Goal: Information Seeking & Learning: Check status

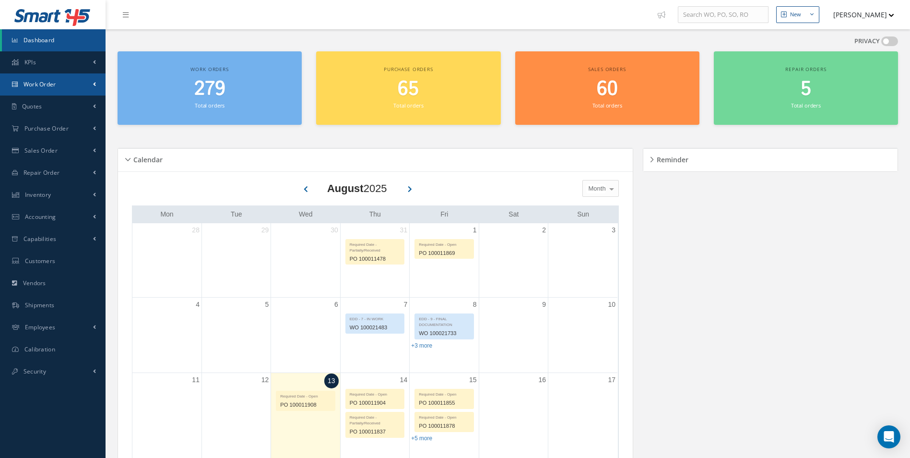
click at [45, 81] on span "Work Order" at bounding box center [40, 84] width 33 height 8
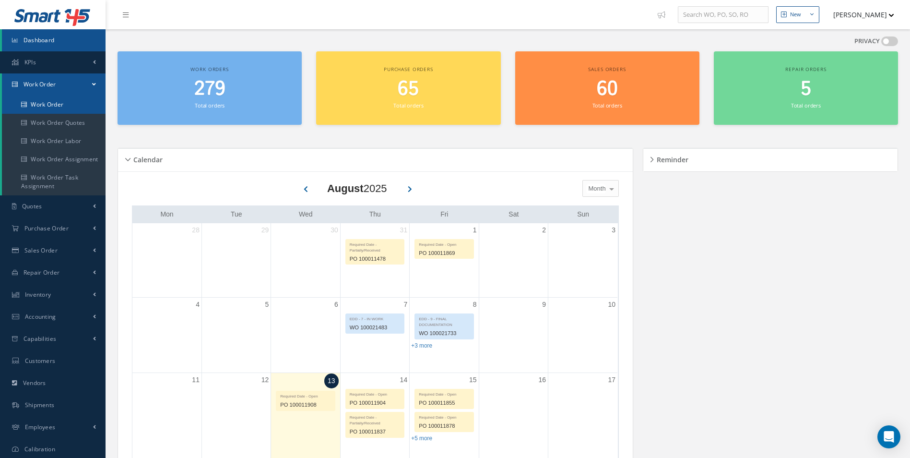
click at [39, 101] on link "Work Order" at bounding box center [54, 104] width 104 height 18
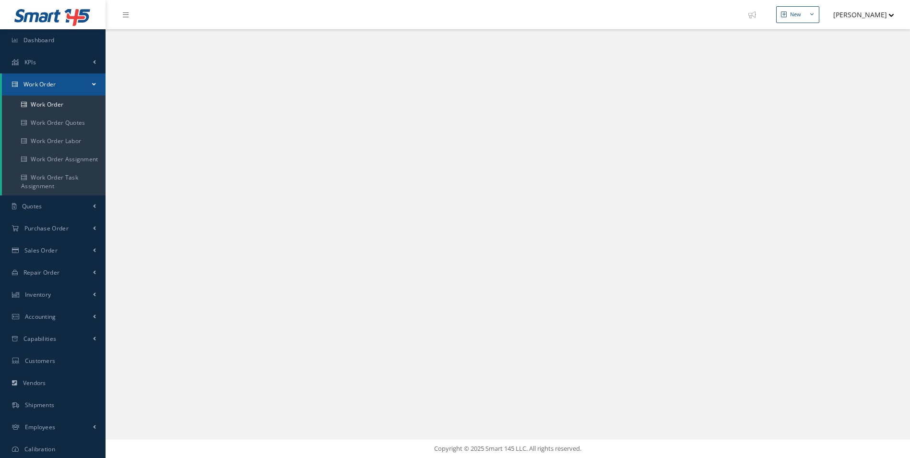
select select "25"
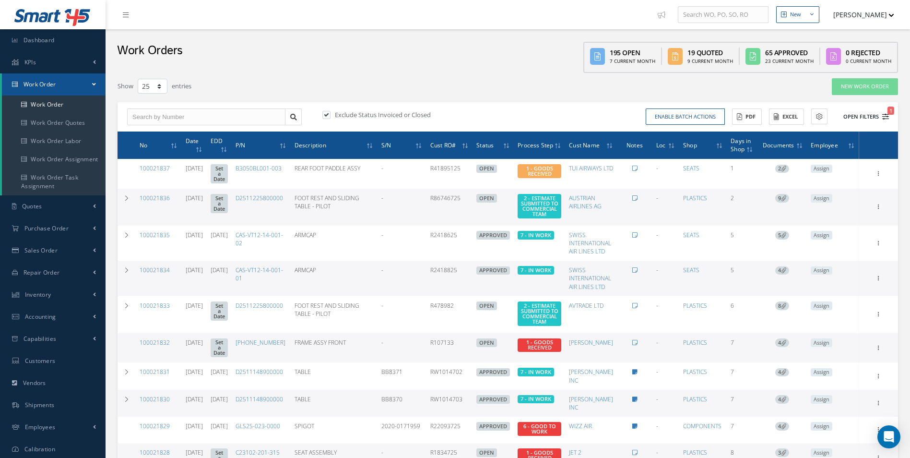
click at [884, 115] on icon "1" at bounding box center [885, 116] width 7 height 7
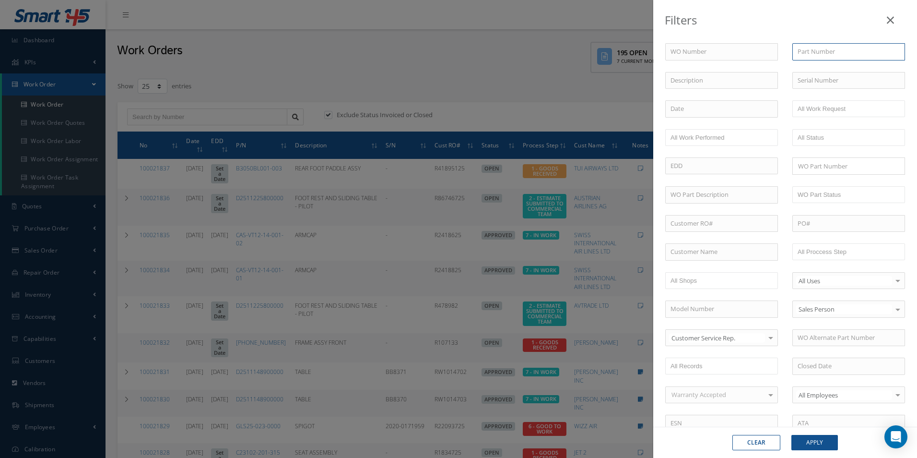
click at [803, 51] on input "text" at bounding box center [848, 51] width 113 height 17
click at [274, 250] on div "Filters WO Number Part Number Description Serial Number - BER CERTIFICATION FIL…" at bounding box center [458, 229] width 917 height 458
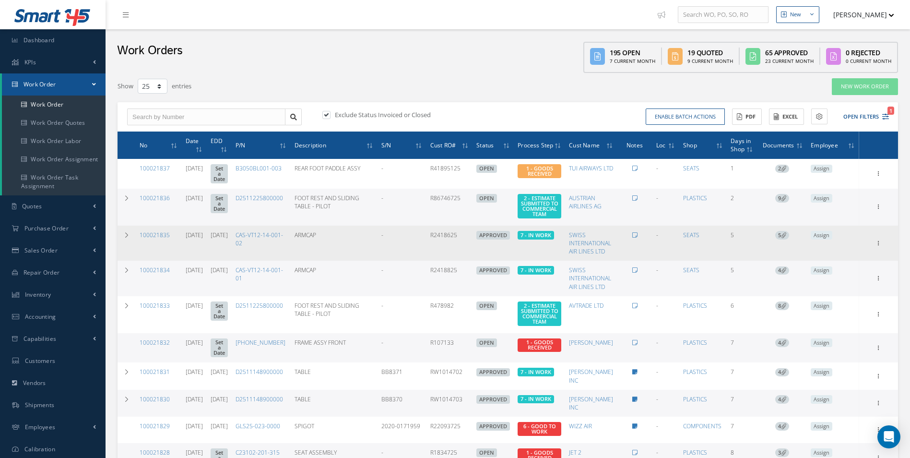
click at [259, 236] on td "CAS-VT12-14-001-02" at bounding box center [261, 242] width 59 height 35
drag, startPoint x: 262, startPoint y: 236, endPoint x: 289, endPoint y: 234, distance: 27.4
click at [283, 234] on link "CAS-VT12-14-001-02" at bounding box center [259, 239] width 47 height 16
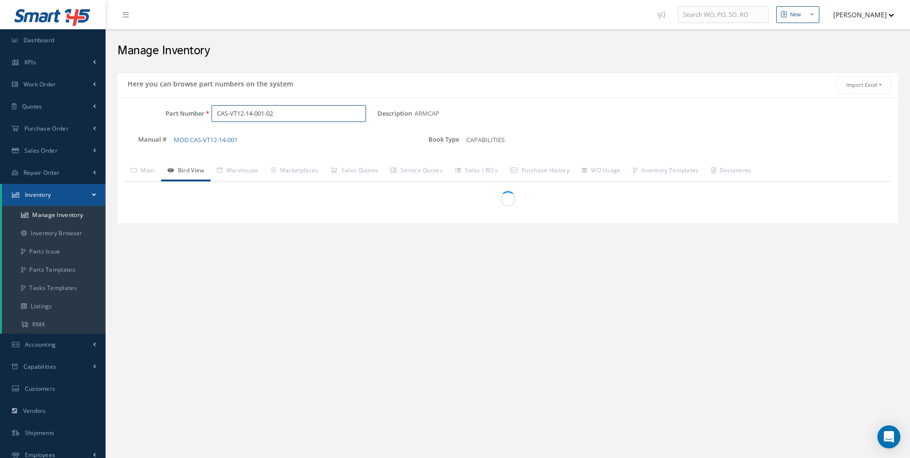
drag, startPoint x: 282, startPoint y: 112, endPoint x: 211, endPoint y: 109, distance: 70.6
click at [212, 109] on input "CAS-VT12-14-001-02" at bounding box center [289, 113] width 155 height 17
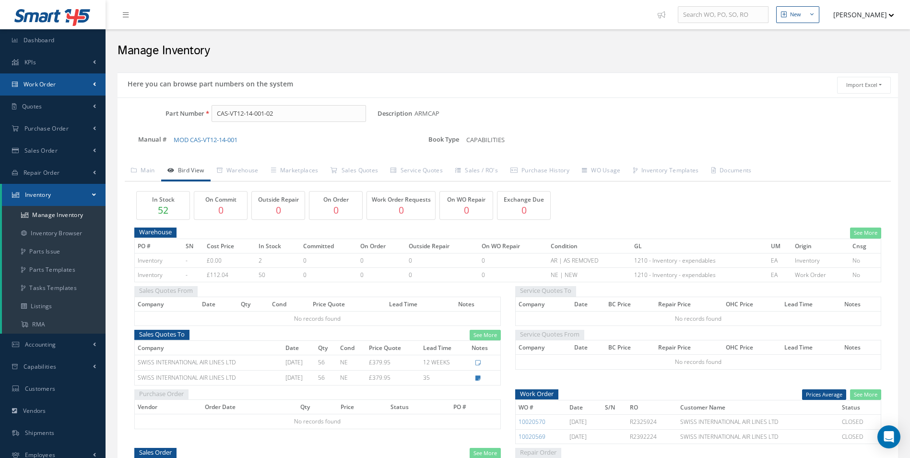
click at [55, 87] on span "Work Order" at bounding box center [40, 84] width 33 height 8
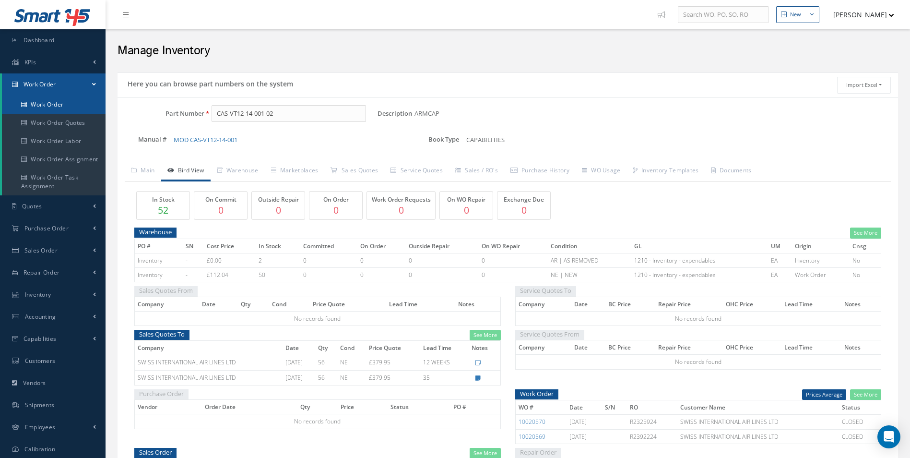
click at [54, 102] on link "Work Order" at bounding box center [54, 104] width 104 height 18
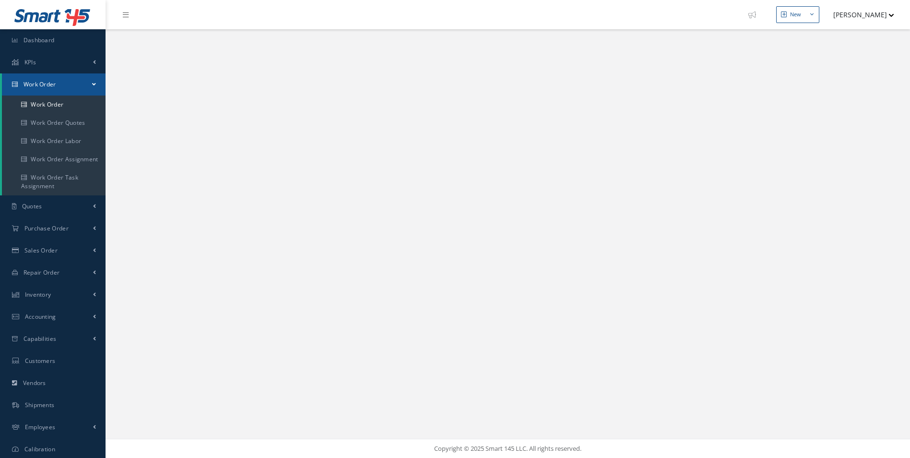
select select "25"
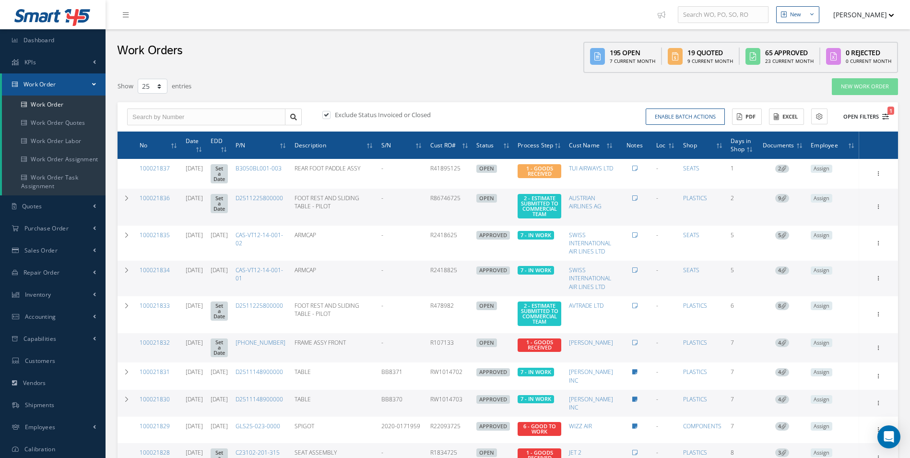
click at [886, 116] on icon "1" at bounding box center [885, 116] width 7 height 7
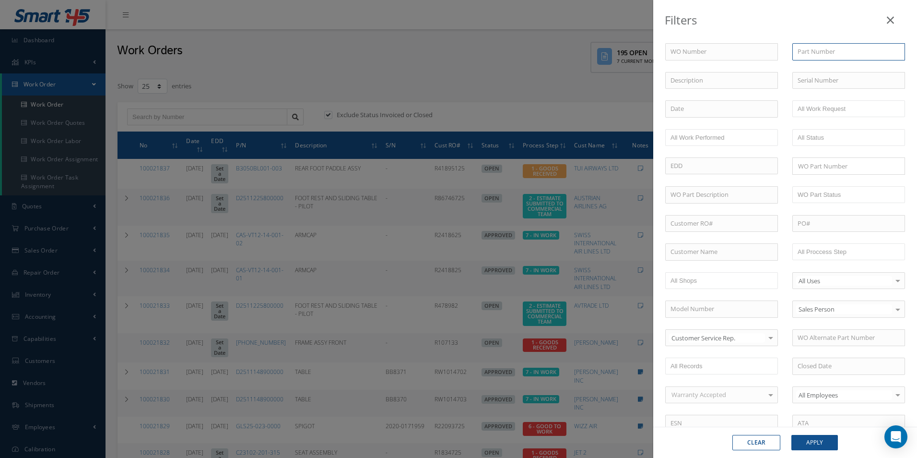
click at [813, 51] on input "text" at bounding box center [848, 51] width 113 height 17
paste input "CAS-VT12-14-001-02"
type input "CAS-VT12-14-001-02"
click at [806, 438] on button "Apply" at bounding box center [814, 442] width 47 height 15
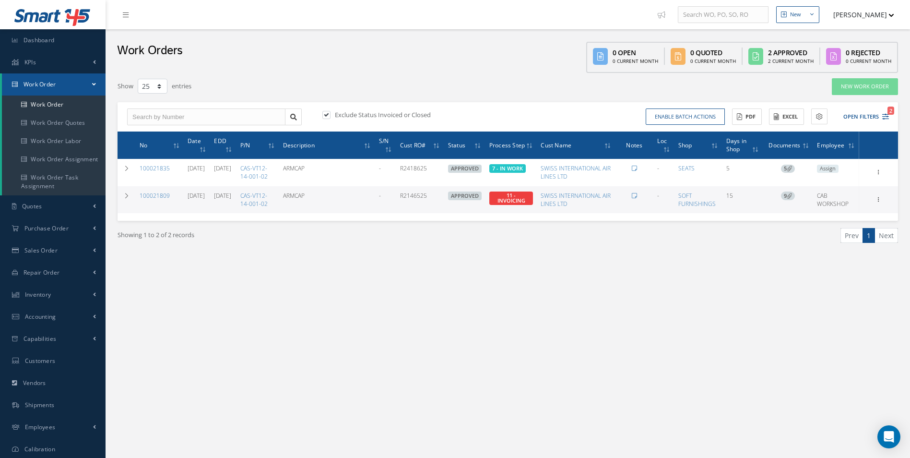
click at [330, 113] on label at bounding box center [331, 114] width 2 height 9
click at [325, 113] on input "checkbox" at bounding box center [325, 115] width 6 height 6
checkbox input "false"
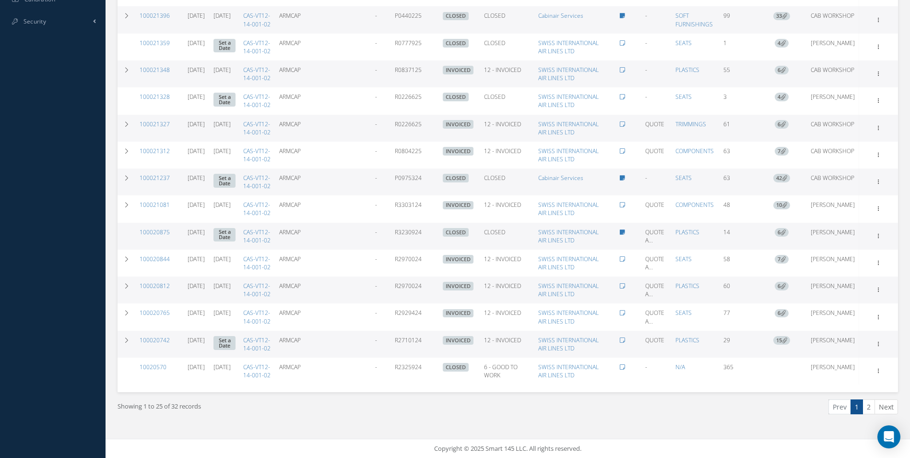
scroll to position [655, 0]
click at [871, 406] on link "2" at bounding box center [868, 406] width 12 height 15
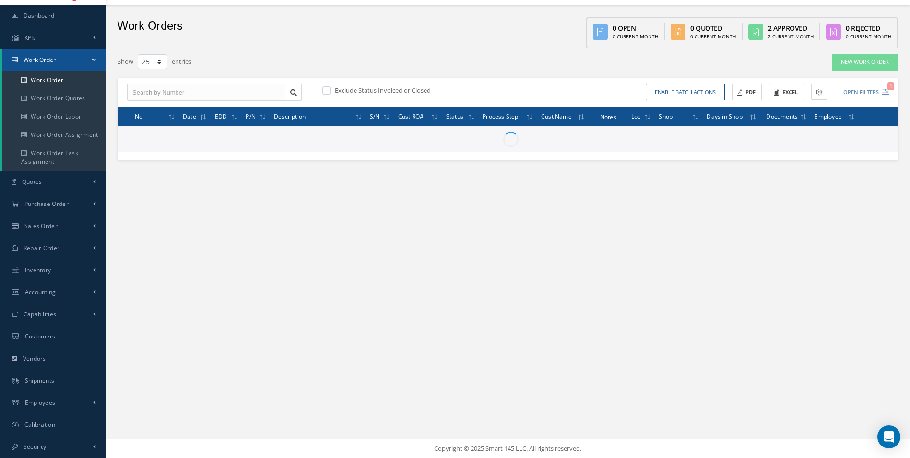
scroll to position [24, 0]
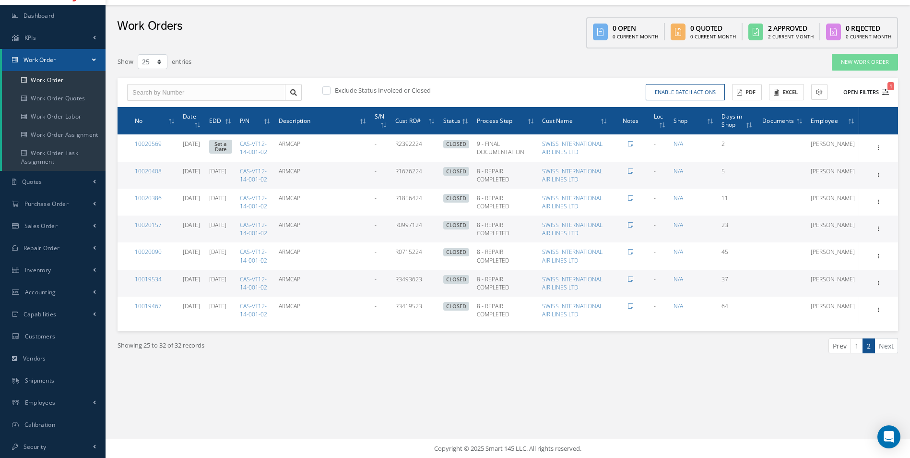
click at [883, 90] on icon "1" at bounding box center [885, 92] width 7 height 7
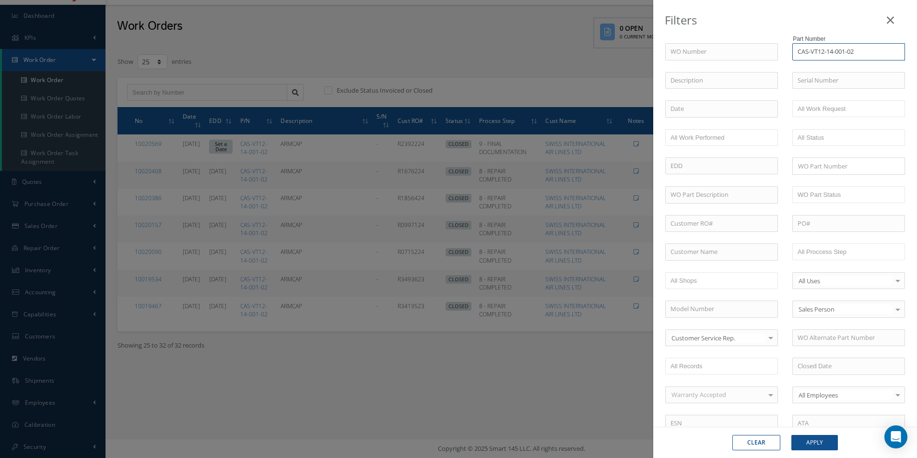
click at [851, 53] on input "CAS-VT12-14-001-02" at bounding box center [848, 51] width 113 height 17
drag, startPoint x: 849, startPoint y: 52, endPoint x: 857, endPoint y: 52, distance: 7.7
click at [857, 52] on input "CAS-VT12-14-001-02" at bounding box center [848, 51] width 113 height 17
click at [857, 51] on input "CAS-VT12-14-001-01" at bounding box center [848, 51] width 113 height 17
click at [814, 66] on span "CAS-VT12-14-001-01" at bounding box center [826, 68] width 56 height 9
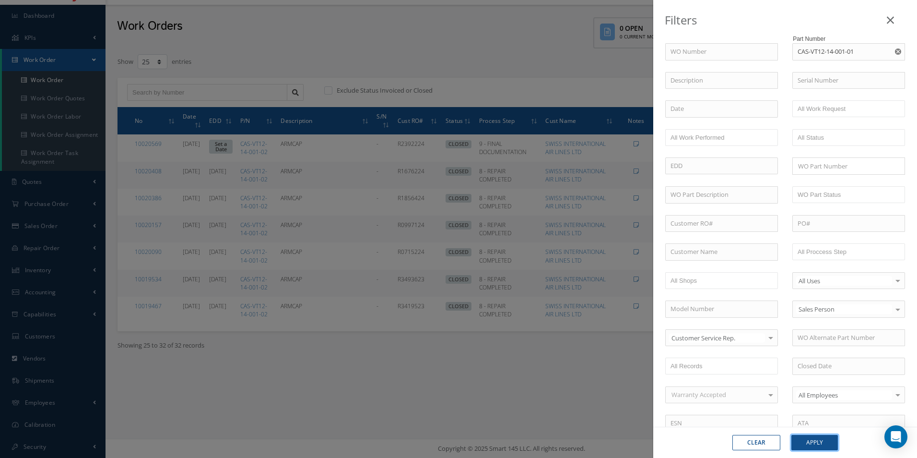
click at [824, 439] on button "Apply" at bounding box center [814, 442] width 47 height 15
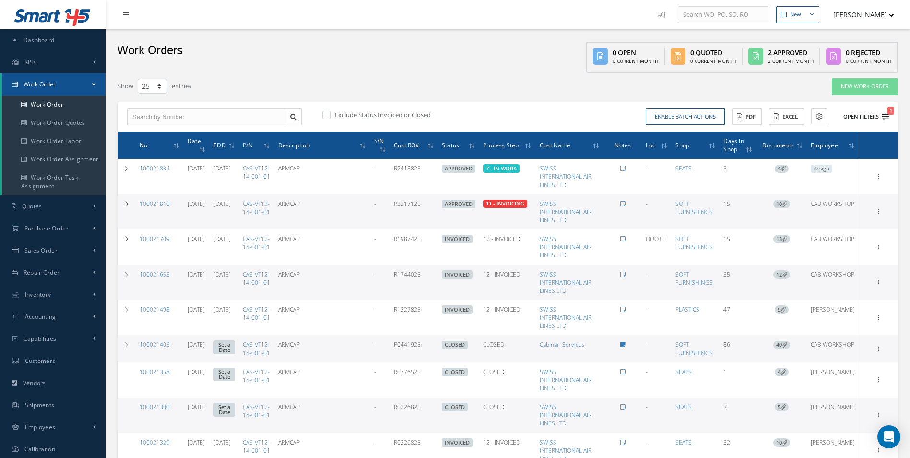
click at [884, 116] on icon "1" at bounding box center [885, 116] width 7 height 7
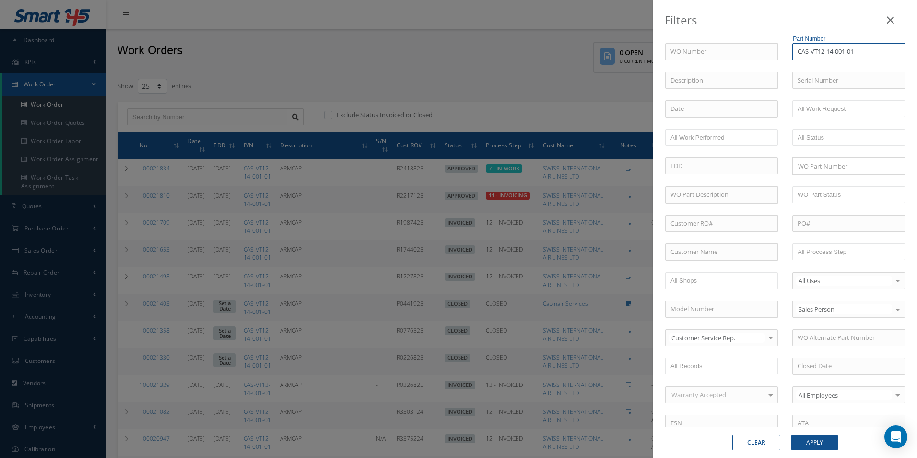
click at [849, 50] on input "CAS-VT12-14-001-01" at bounding box center [848, 51] width 113 height 17
drag, startPoint x: 849, startPoint y: 50, endPoint x: 856, endPoint y: 50, distance: 7.2
click at [856, 50] on input "CAS-VT12-14-001-01" at bounding box center [848, 51] width 113 height 17
click at [851, 51] on input "CAS-VT12-14-001-01" at bounding box center [848, 51] width 113 height 17
drag, startPoint x: 849, startPoint y: 51, endPoint x: 855, endPoint y: 50, distance: 6.3
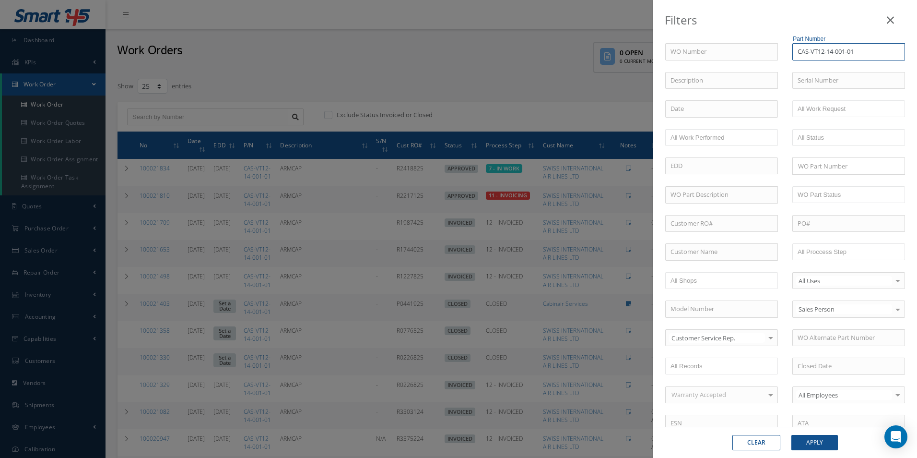
click at [853, 52] on input "CAS-VT12-14-001-01" at bounding box center [848, 51] width 113 height 17
type input "CAS-VT12-14-001-02"
click at [859, 68] on div "CAS-VT12-14-001-02" at bounding box center [849, 69] width 102 height 10
drag, startPoint x: 831, startPoint y: 439, endPoint x: 828, endPoint y: 435, distance: 5.2
click at [829, 436] on button "Apply" at bounding box center [814, 442] width 47 height 15
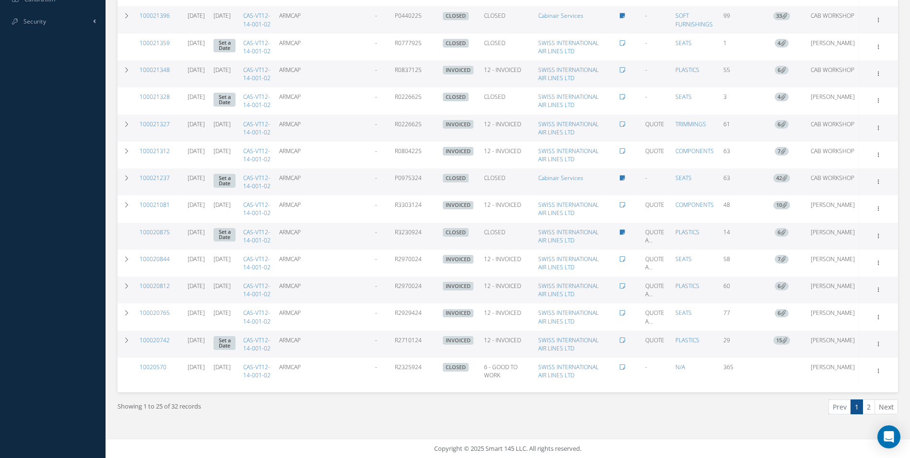
scroll to position [655, 0]
click at [867, 405] on link "2" at bounding box center [868, 406] width 12 height 15
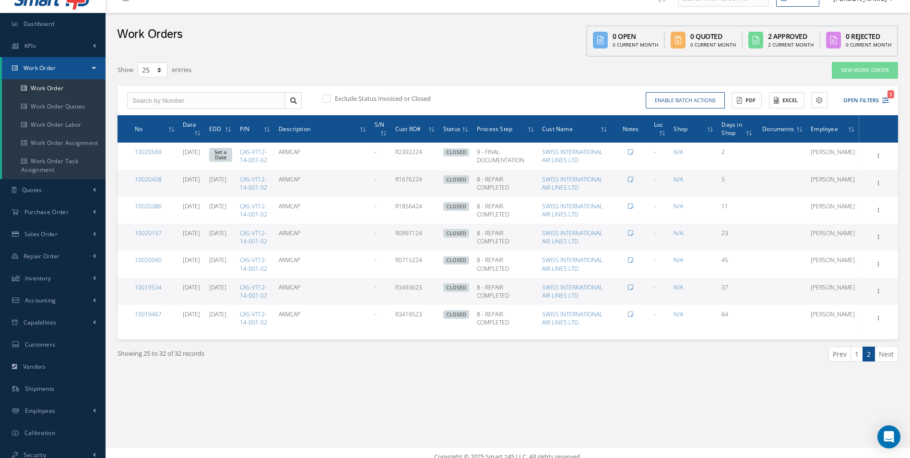
scroll to position [24, 0]
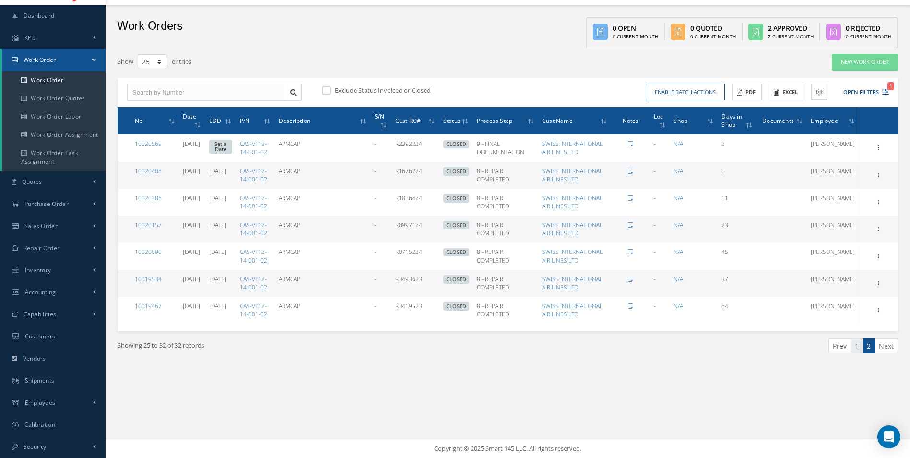
click at [858, 342] on link "1" at bounding box center [856, 345] width 12 height 15
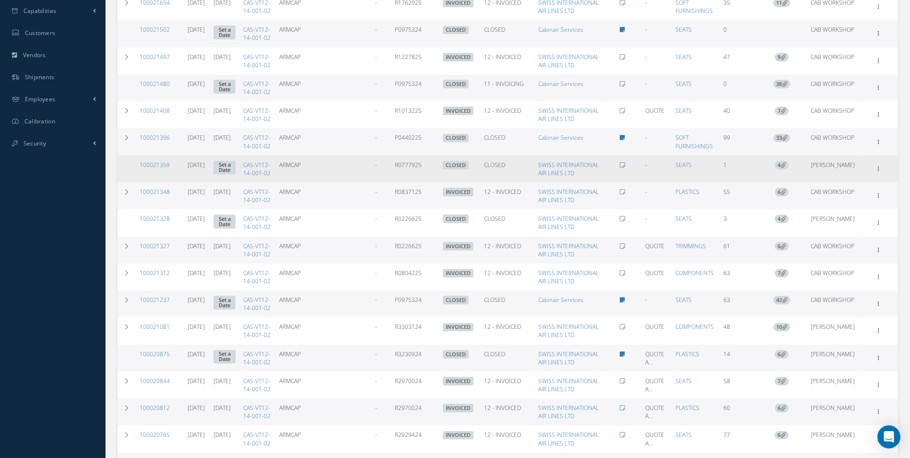
scroll to position [336, 0]
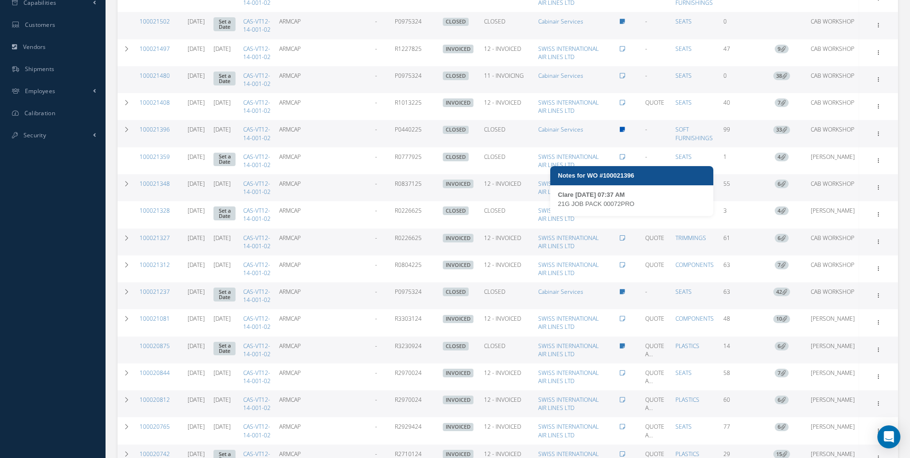
click at [625, 132] on icon at bounding box center [622, 130] width 5 height 6
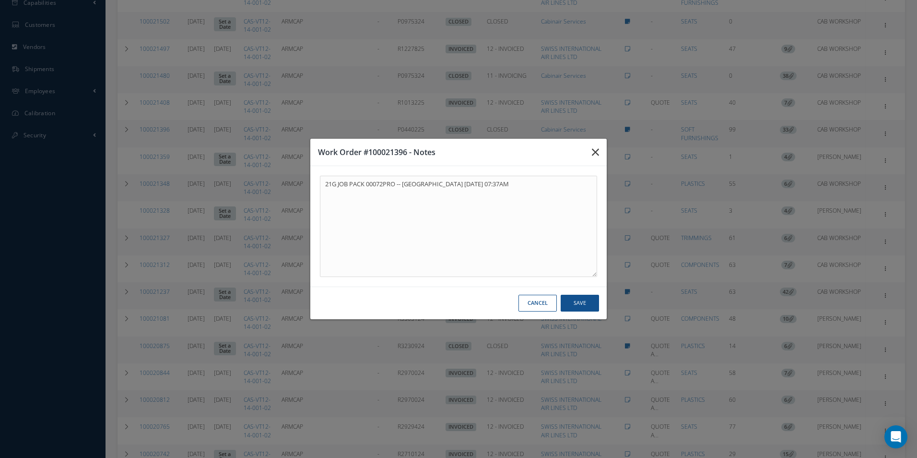
click at [598, 155] on icon "button" at bounding box center [595, 152] width 7 height 12
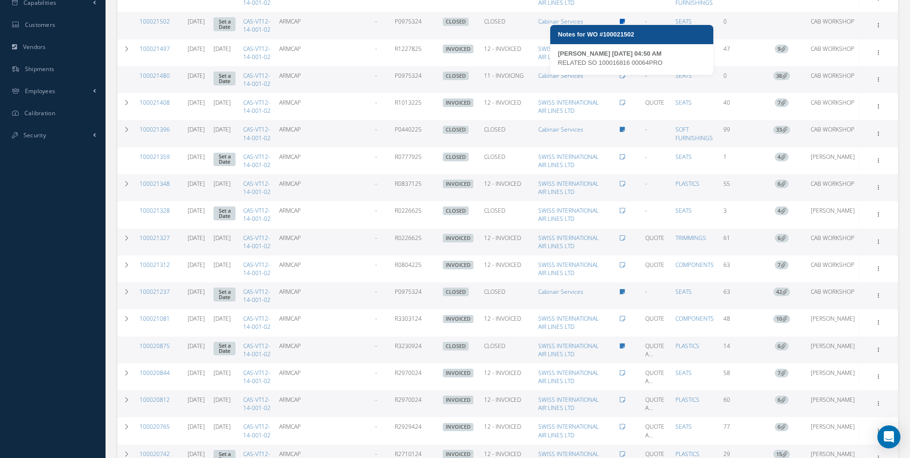
click at [625, 24] on icon at bounding box center [622, 22] width 5 height 6
type textarea "RELATED SO 100016816 00064PRO -- Clare Blacklock 04/29/2025 04:50AM"
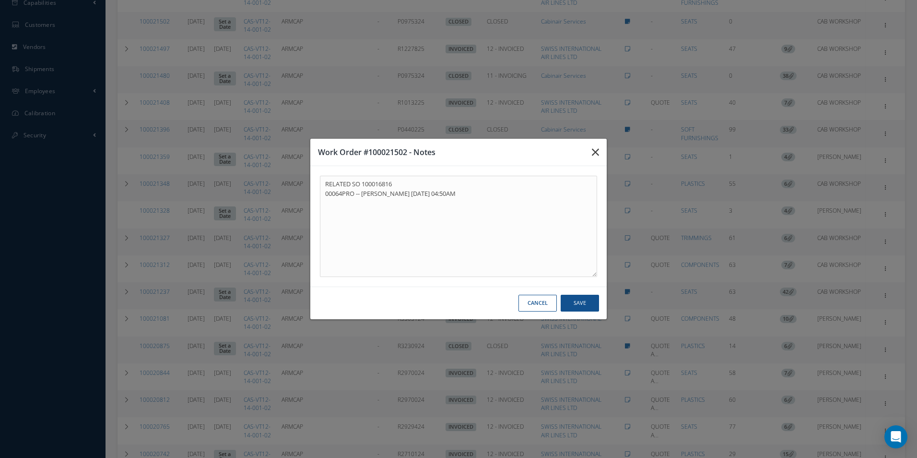
click at [599, 152] on icon "button" at bounding box center [595, 152] width 7 height 12
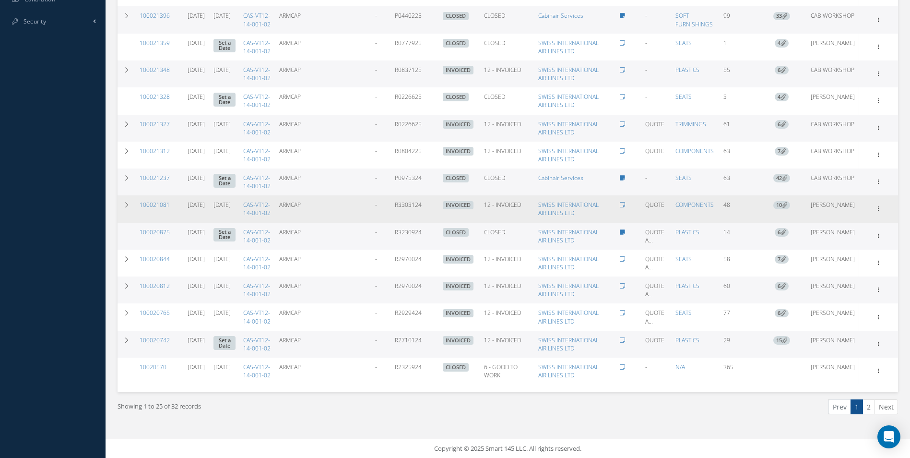
scroll to position [655, 0]
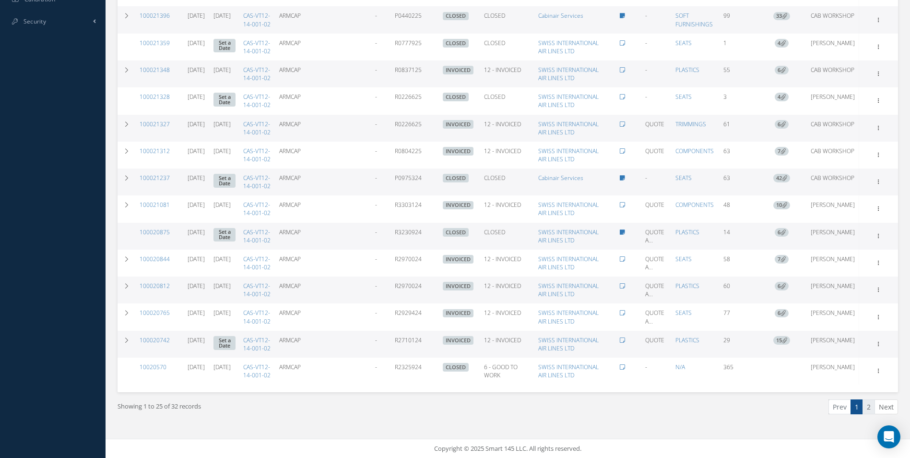
click at [866, 403] on link "2" at bounding box center [868, 406] width 12 height 15
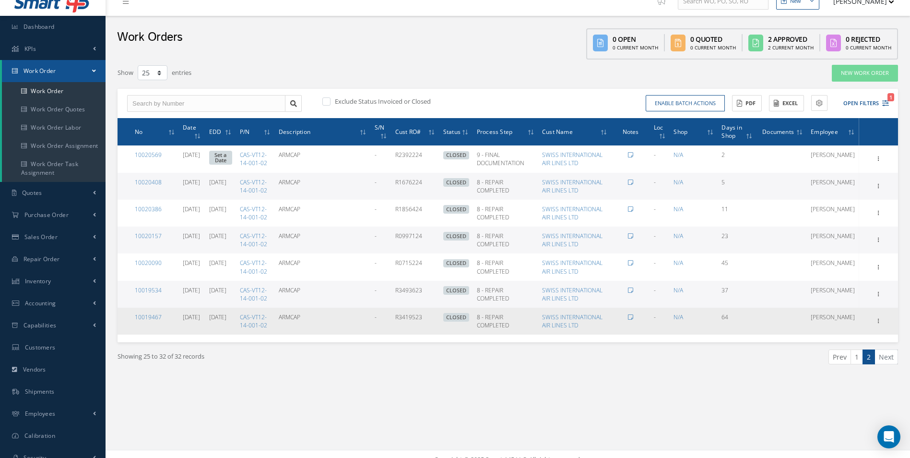
scroll to position [24, 0]
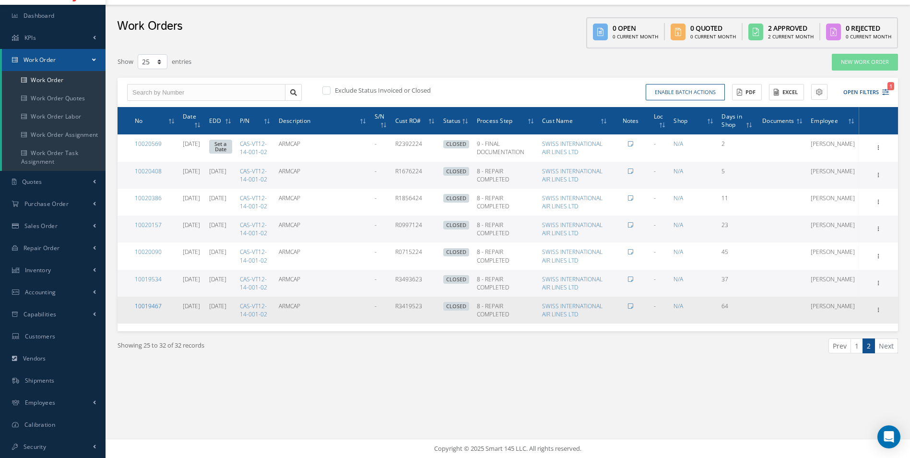
click at [147, 303] on link "10019467" at bounding box center [148, 306] width 27 height 8
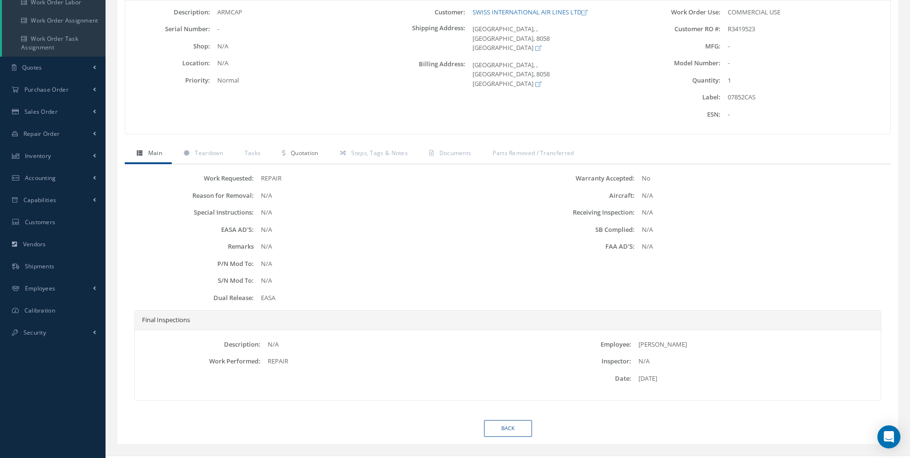
scroll to position [108, 0]
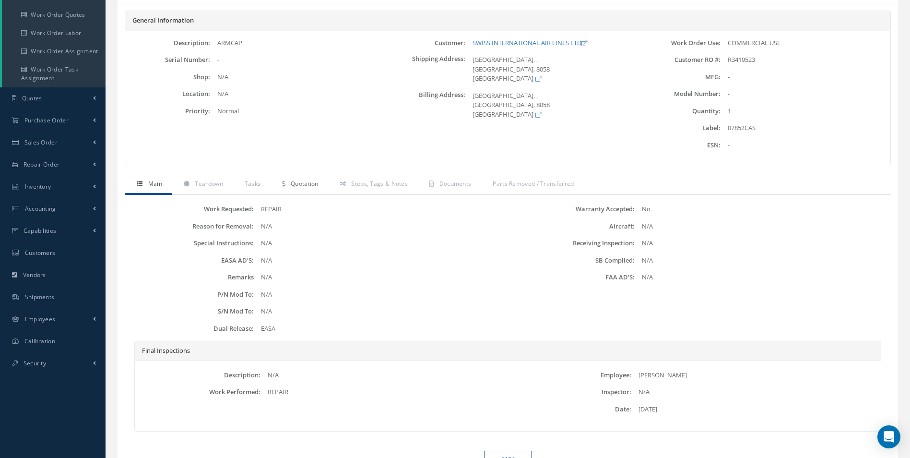
click at [307, 180] on span "Quotation" at bounding box center [305, 183] width 28 height 8
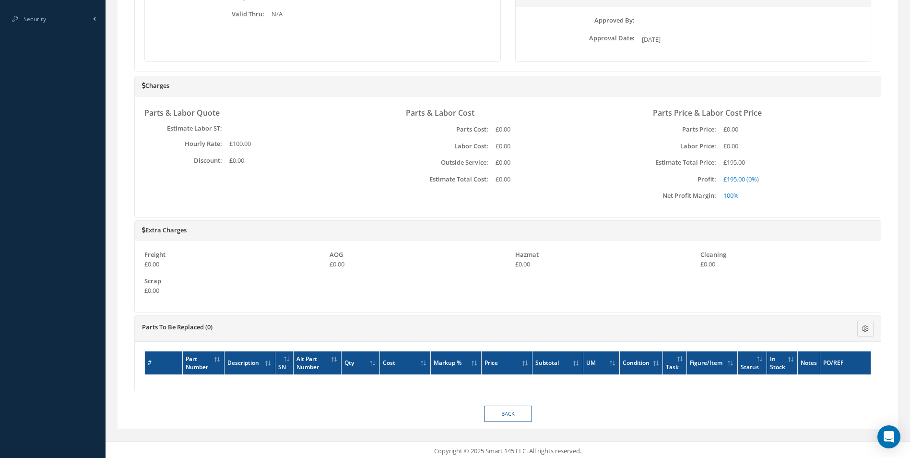
scroll to position [454, 0]
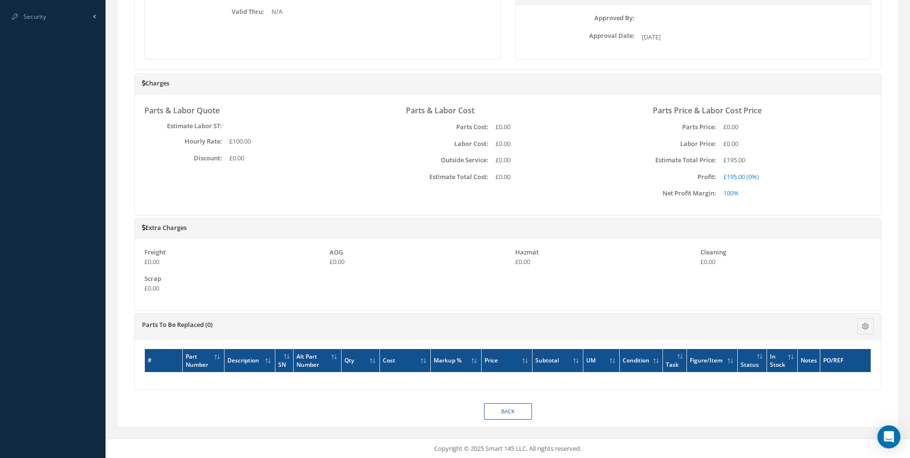
drag, startPoint x: 724, startPoint y: 176, endPoint x: 750, endPoint y: 181, distance: 26.0
click at [750, 181] on div "£195.00 (0%)" at bounding box center [784, 177] width 136 height 10
drag, startPoint x: 750, startPoint y: 181, endPoint x: 761, endPoint y: 206, distance: 27.0
click at [761, 206] on div "Parts & Labor Quote Estimate Labor ST: Hourly Rate: £100.00 Discount: £0.00 Par…" at bounding box center [508, 154] width 746 height 121
drag, startPoint x: 725, startPoint y: 161, endPoint x: 747, endPoint y: 164, distance: 22.3
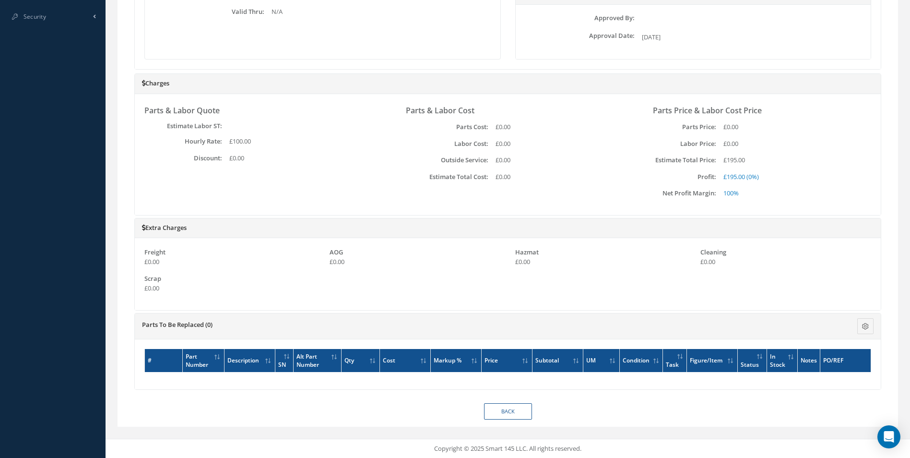
click at [747, 164] on div "£195.00" at bounding box center [784, 160] width 136 height 10
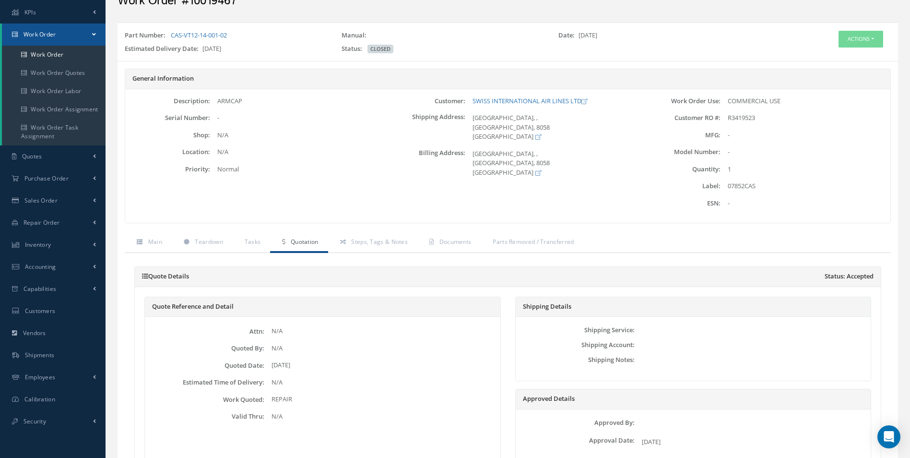
scroll to position [0, 0]
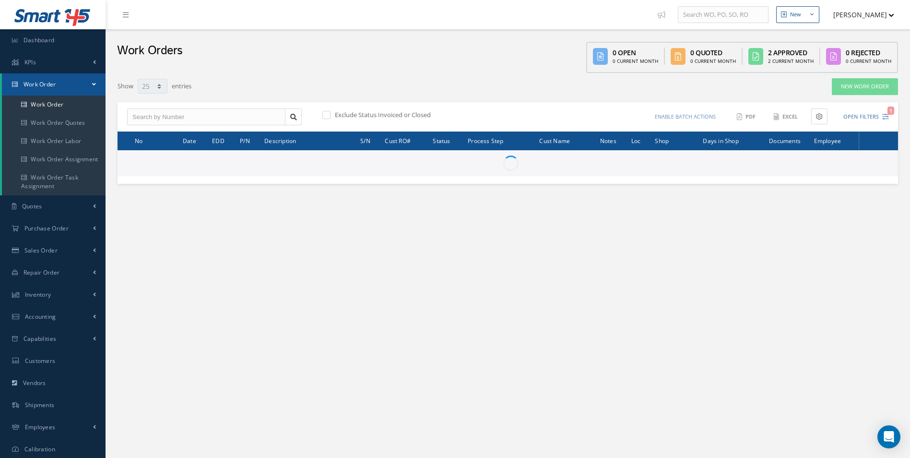
select select "25"
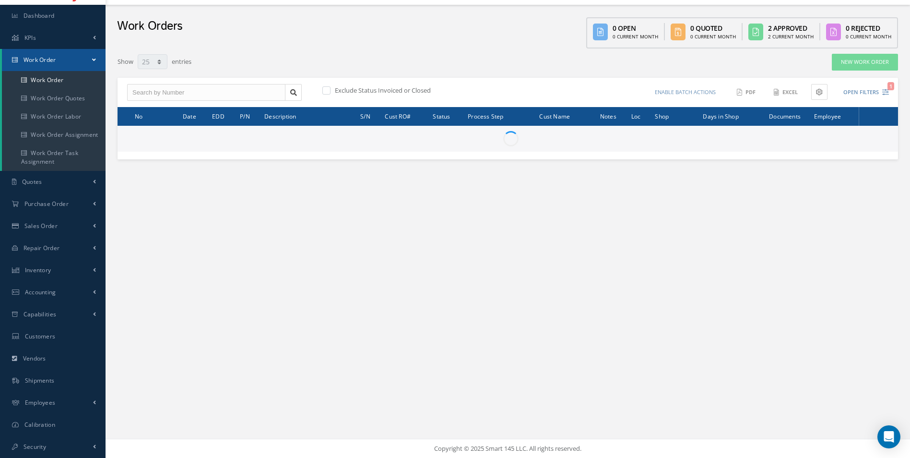
scroll to position [24, 0]
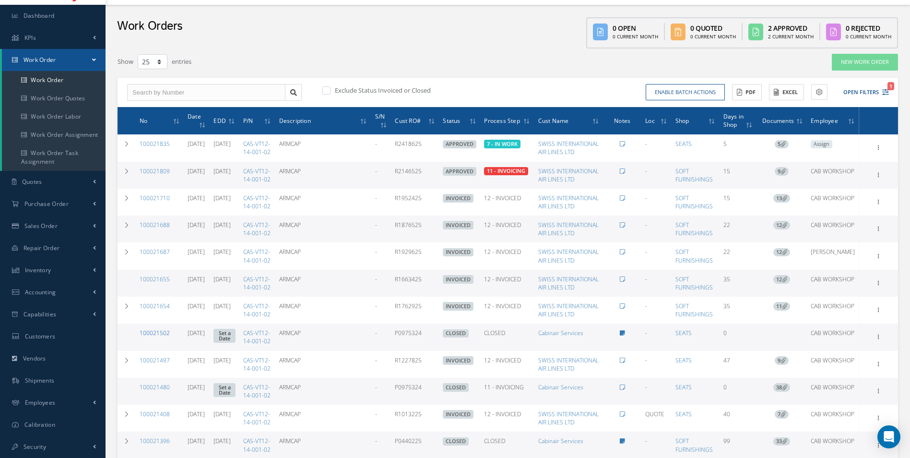
click at [153, 337] on link "100021502" at bounding box center [155, 333] width 30 height 8
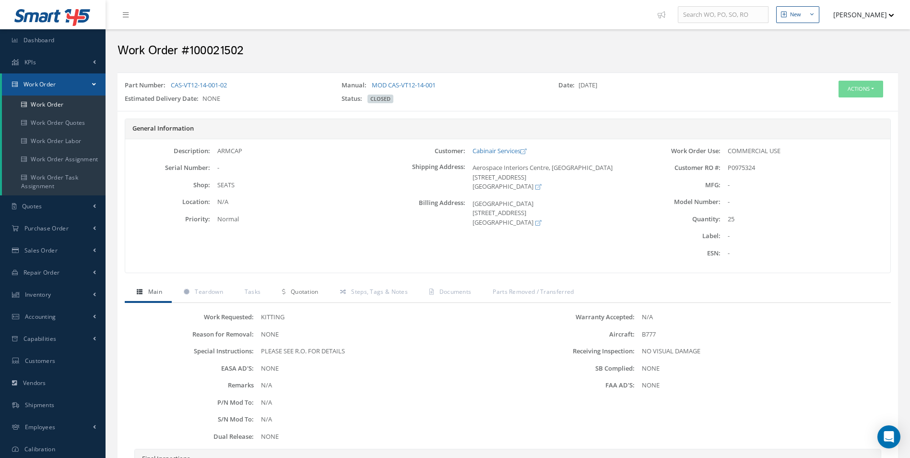
click at [299, 291] on span "Quotation" at bounding box center [305, 291] width 28 height 8
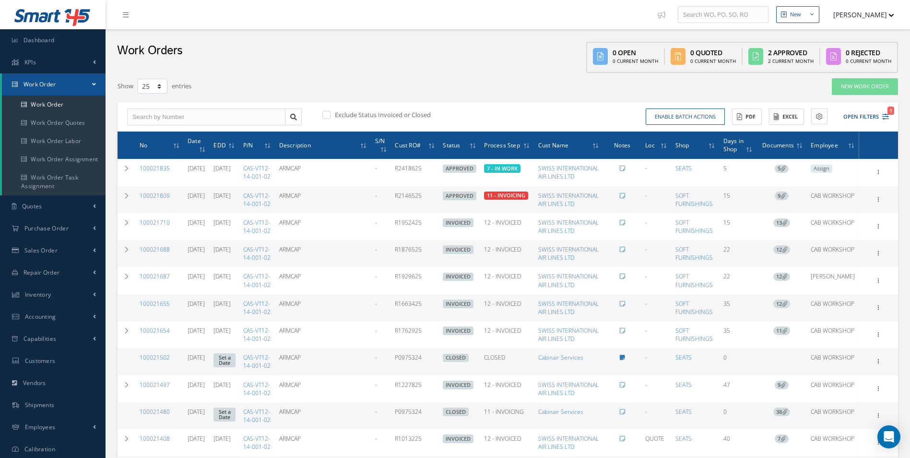
select select "25"
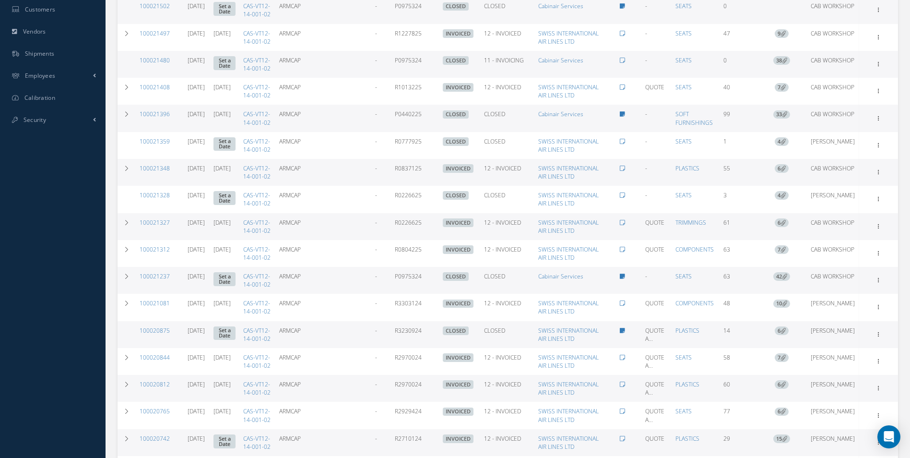
scroll to position [408, 0]
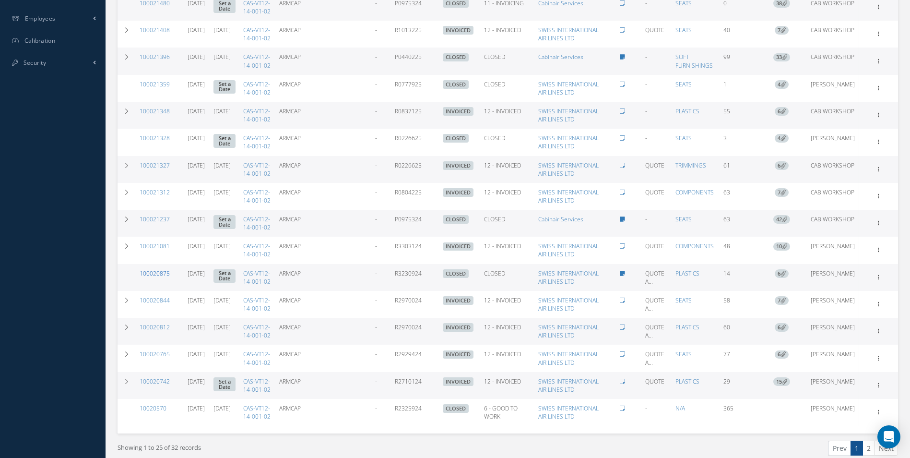
click at [153, 277] on link "100020875" at bounding box center [155, 273] width 30 height 8
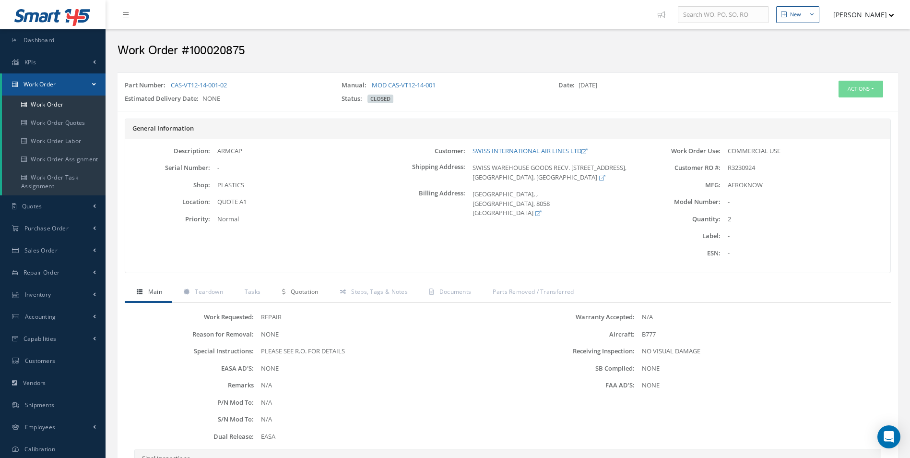
click at [312, 295] on span "Quotation" at bounding box center [305, 291] width 28 height 8
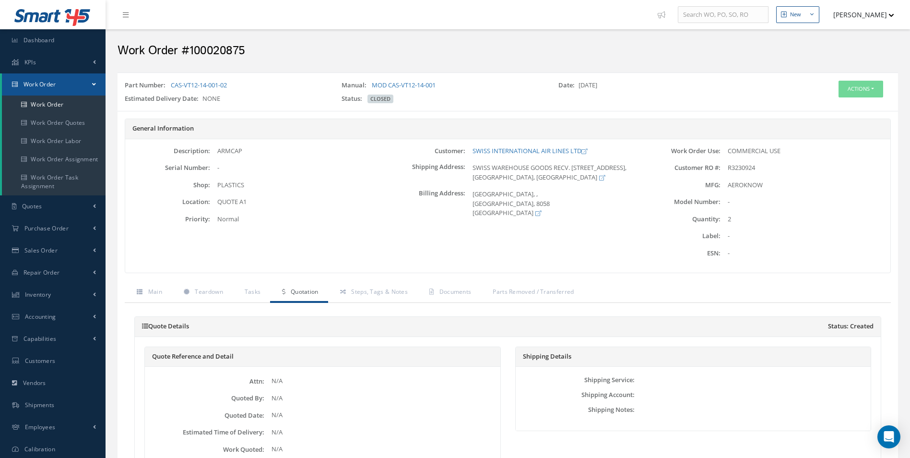
click at [49, 84] on span "Work Order" at bounding box center [40, 84] width 33 height 8
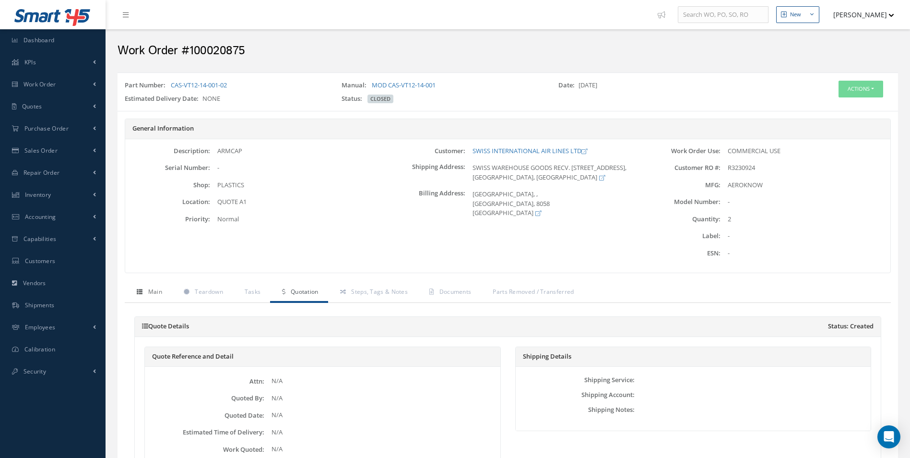
click at [155, 293] on span "Main" at bounding box center [155, 291] width 14 height 8
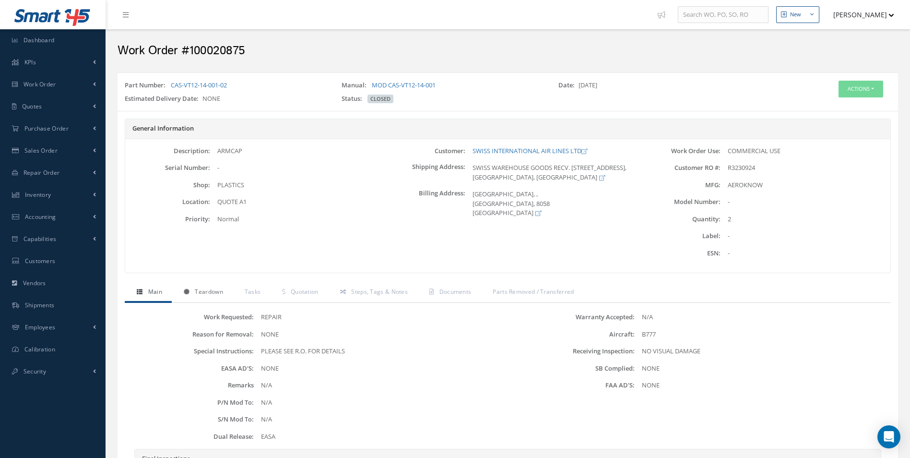
click at [218, 293] on span "Teardown" at bounding box center [209, 291] width 28 height 8
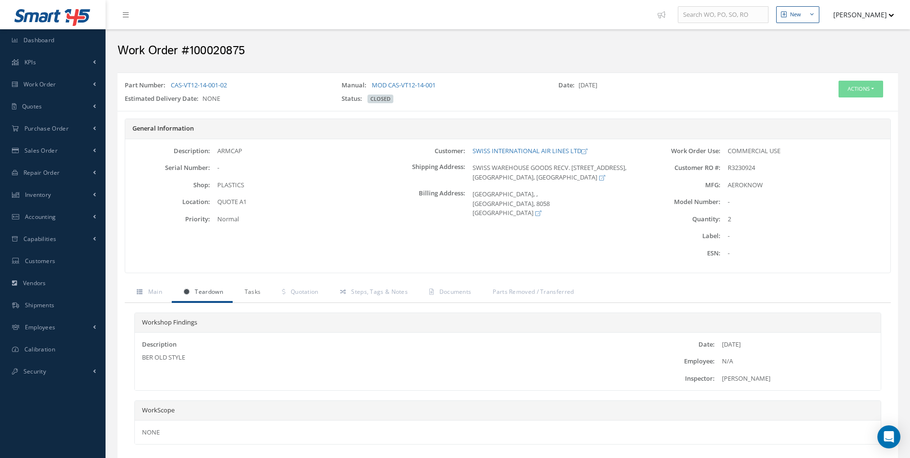
click at [259, 293] on span "Tasks" at bounding box center [253, 291] width 16 height 8
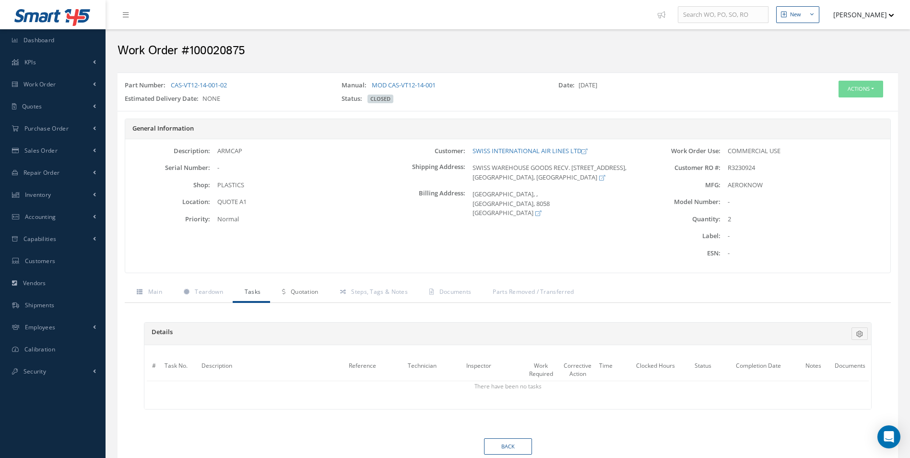
click at [308, 294] on span "Quotation" at bounding box center [305, 291] width 28 height 8
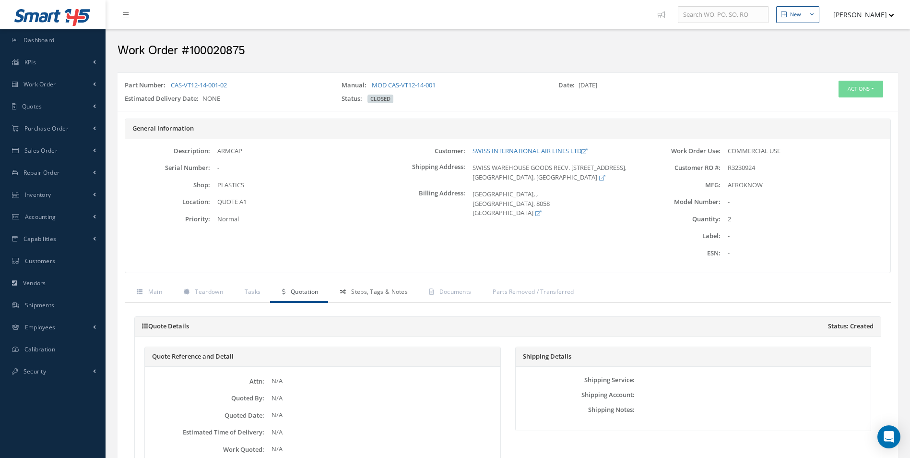
click at [392, 289] on span "Steps, Tags & Notes" at bounding box center [379, 291] width 57 height 8
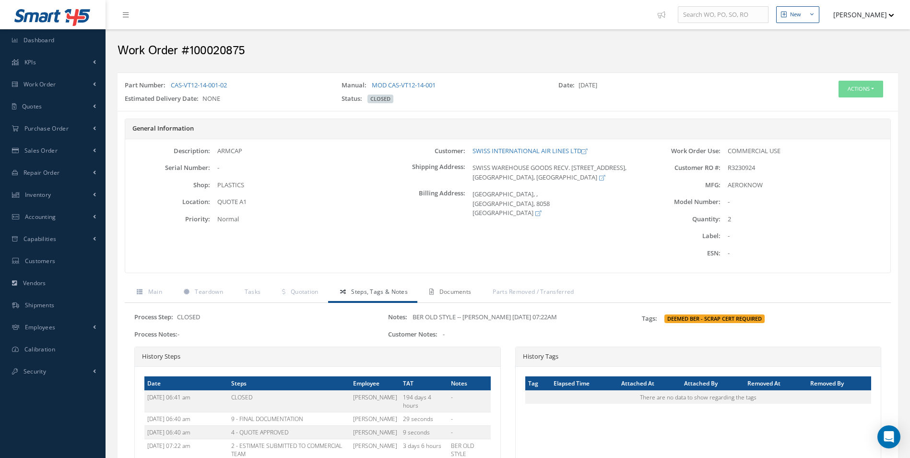
click at [444, 292] on span "Documents" at bounding box center [455, 291] width 32 height 8
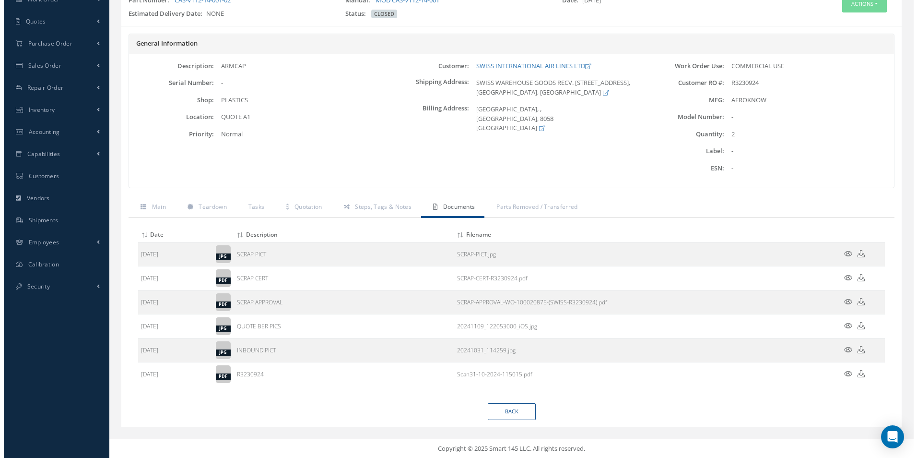
scroll to position [85, 0]
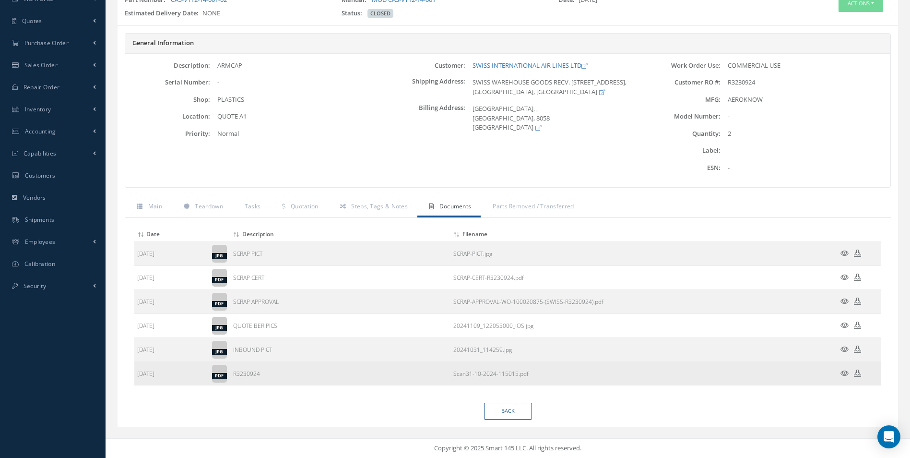
click at [843, 374] on icon at bounding box center [844, 372] width 8 height 7
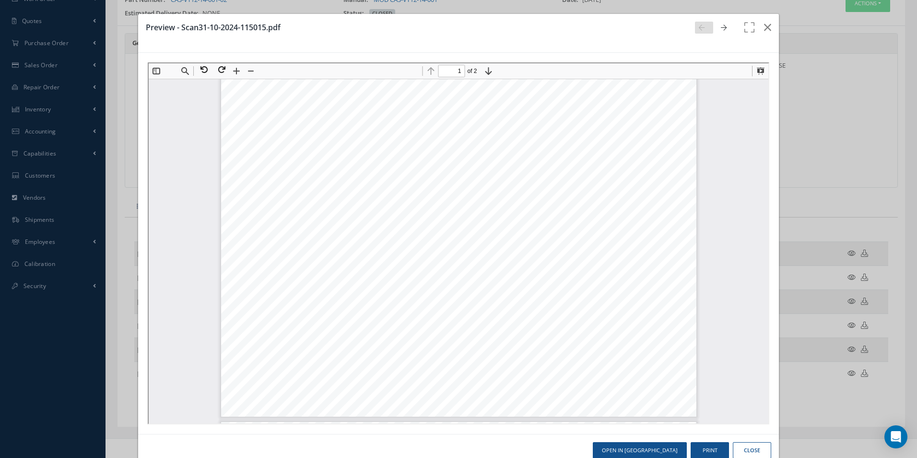
scroll to position [341, 0]
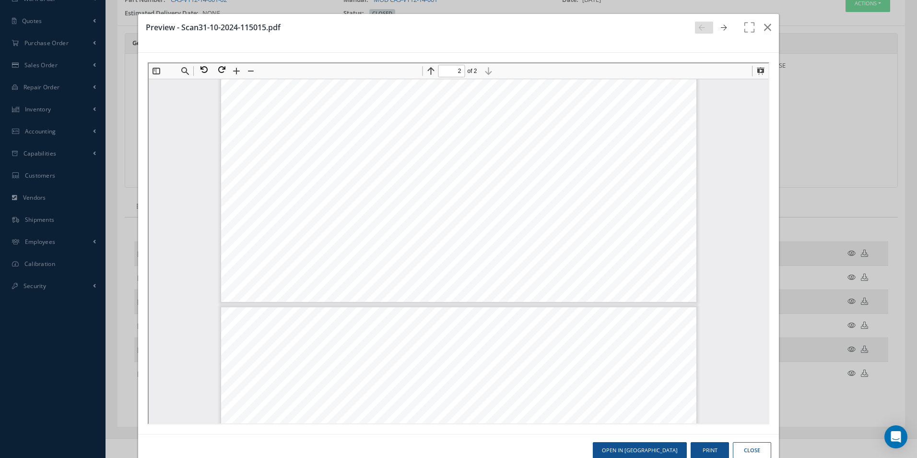
type input "1"
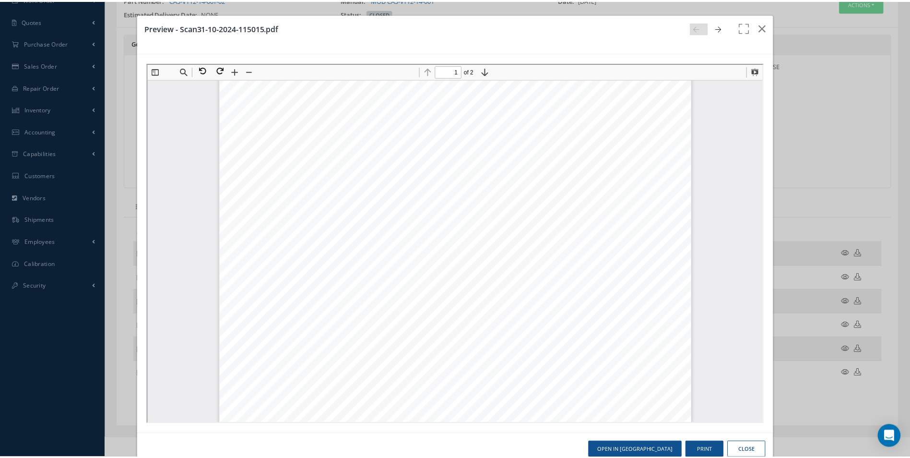
scroll to position [0, 0]
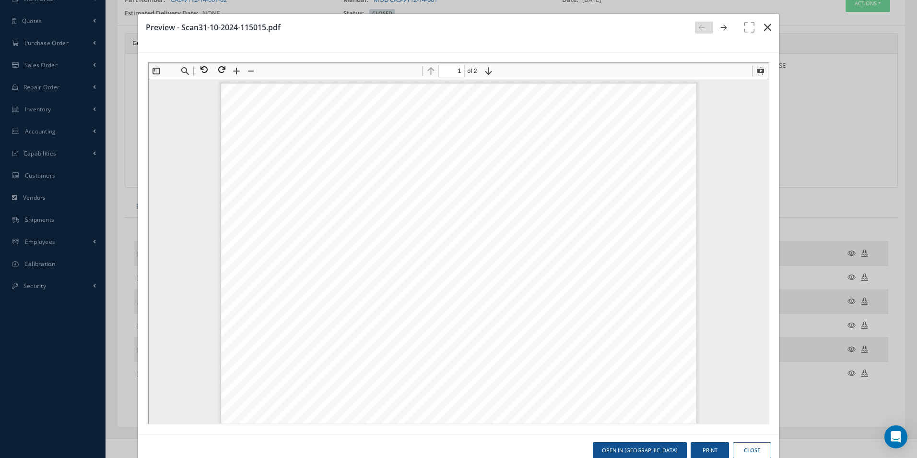
click at [764, 25] on icon "button" at bounding box center [767, 28] width 7 height 12
